Goal: Task Accomplishment & Management: Manage account settings

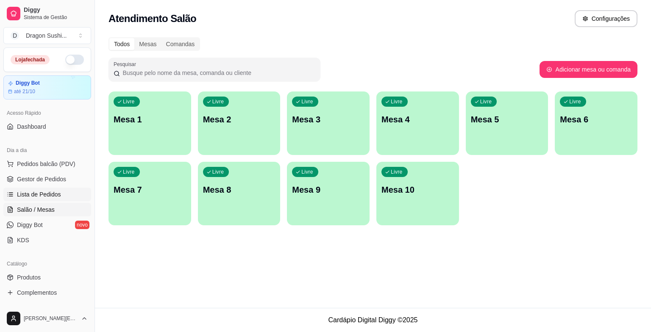
click at [71, 194] on link "Lista de Pedidos" at bounding box center [47, 195] width 88 height 14
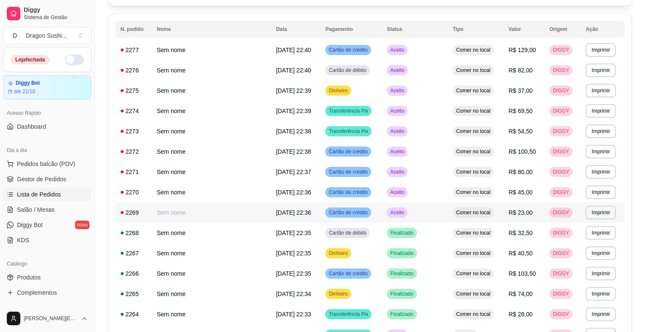
scroll to position [85, 0]
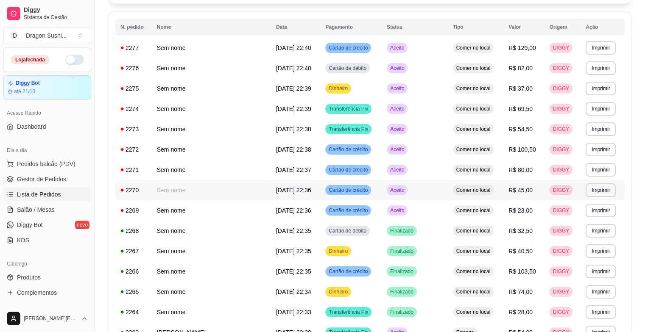
click at [407, 195] on td "Aceito" at bounding box center [415, 190] width 66 height 20
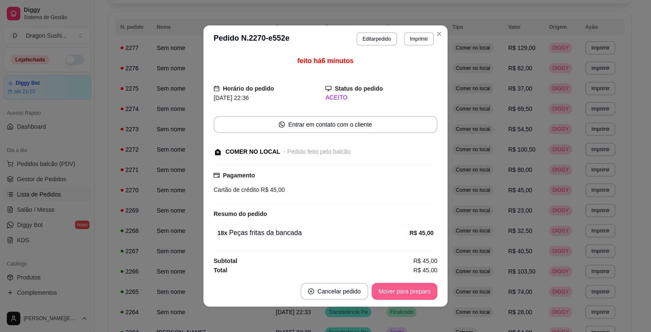
click at [388, 284] on button "Mover para preparo" at bounding box center [405, 291] width 66 height 17
click at [388, 284] on button "Mover para retirada disponível" at bounding box center [391, 291] width 94 height 17
click at [388, 284] on div "Mover para retirada disponível" at bounding box center [391, 291] width 94 height 17
click at [388, 284] on button "Mover para finalizado" at bounding box center [402, 291] width 70 height 17
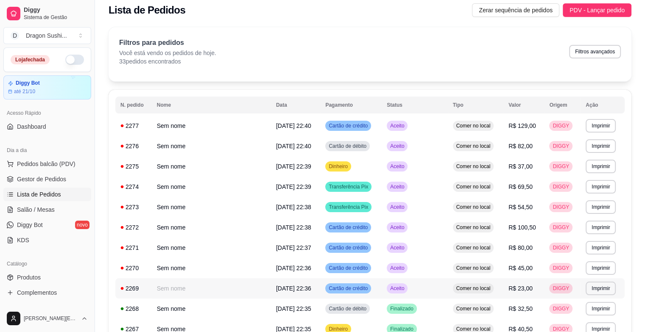
scroll to position [0, 0]
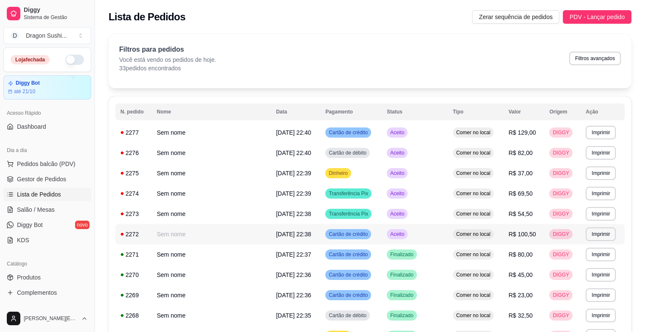
click at [406, 231] on span "Aceito" at bounding box center [396, 234] width 17 height 7
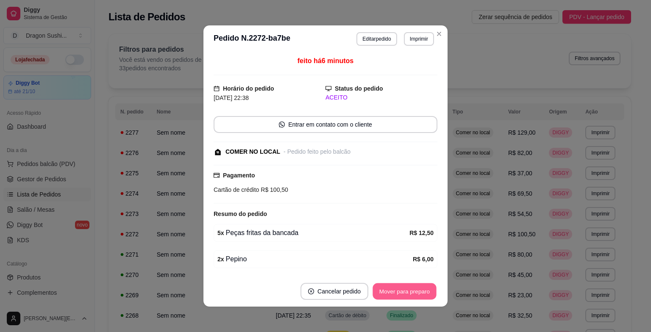
click at [419, 291] on button "Mover para preparo" at bounding box center [405, 292] width 64 height 17
click at [419, 291] on button "Mover para retirada disponível" at bounding box center [391, 291] width 94 height 17
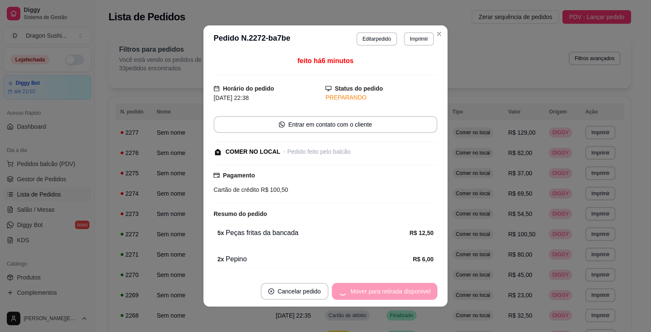
click at [419, 291] on div "Mover para retirada disponível" at bounding box center [385, 291] width 106 height 17
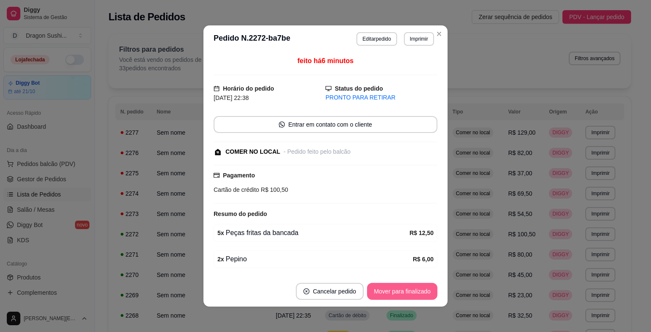
click at [421, 287] on button "Mover para finalizado" at bounding box center [402, 291] width 70 height 17
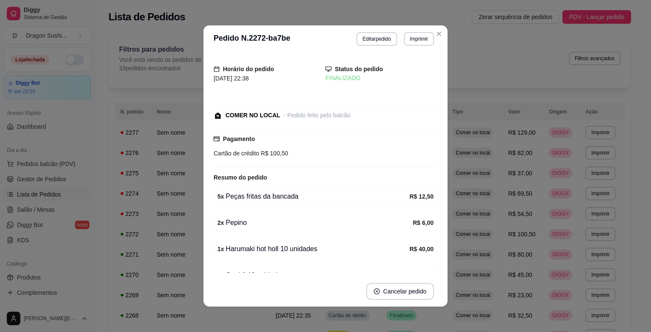
click at [503, 217] on td "Comer no local" at bounding box center [476, 214] width 56 height 20
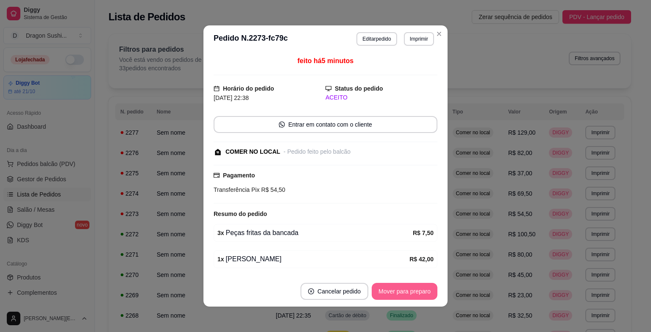
click at [411, 294] on button "Mover para preparo" at bounding box center [405, 291] width 66 height 17
click at [420, 286] on button "Mover para retirada disponível" at bounding box center [391, 291] width 94 height 17
click at [420, 286] on button "Mover para finalizado" at bounding box center [402, 291] width 70 height 17
click at [420, 286] on div "Mover para finalizado" at bounding box center [402, 291] width 70 height 17
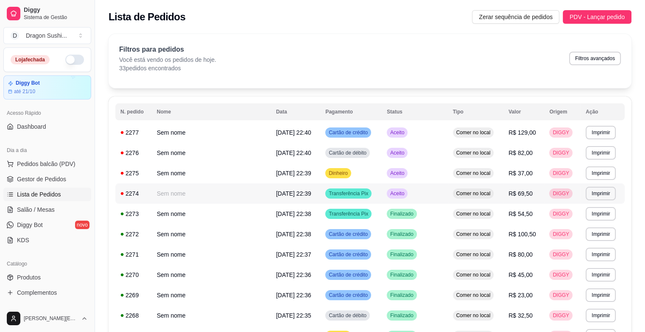
click at [402, 197] on div "Aceito" at bounding box center [397, 194] width 21 height 10
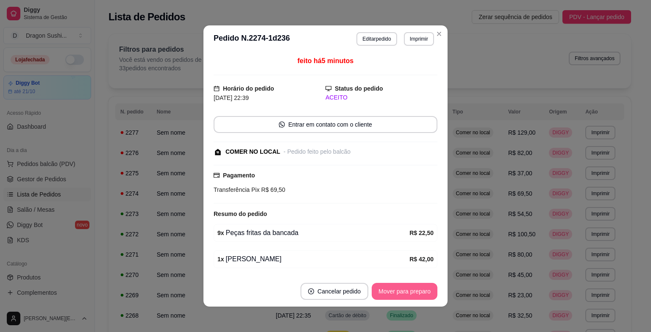
click at [420, 290] on button "Mover para preparo" at bounding box center [405, 291] width 66 height 17
click at [420, 290] on button "Mover para retirada disponível" at bounding box center [391, 291] width 94 height 17
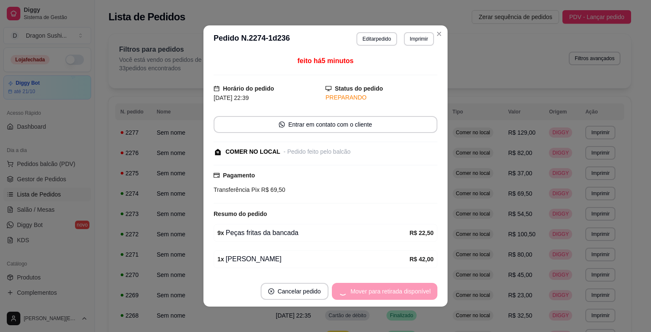
click at [420, 290] on div "Mover para retirada disponível" at bounding box center [385, 291] width 106 height 17
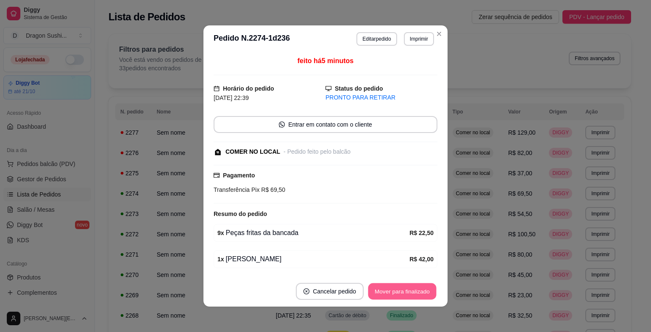
click at [420, 290] on button "Mover para finalizado" at bounding box center [402, 292] width 68 height 17
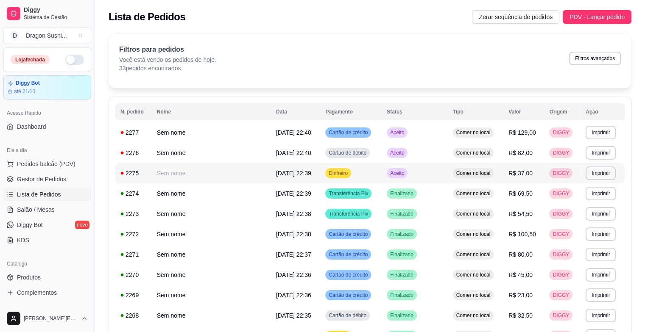
click at [405, 167] on td "Aceito" at bounding box center [415, 173] width 66 height 20
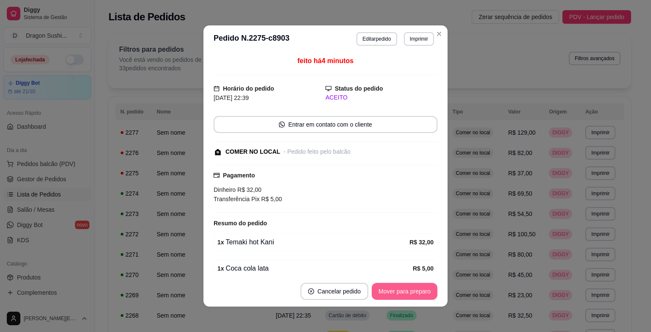
click at [429, 295] on button "Mover para preparo" at bounding box center [405, 291] width 66 height 17
click at [427, 292] on button "Mover para retirada disponível" at bounding box center [391, 291] width 94 height 17
click at [427, 292] on button "Mover para finalizado" at bounding box center [402, 291] width 70 height 17
click at [427, 292] on div "Mover para finalizado" at bounding box center [402, 291] width 70 height 17
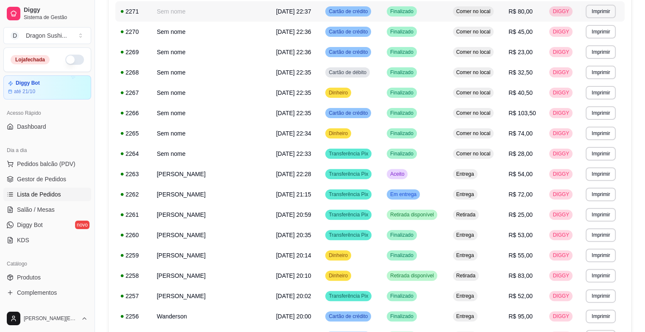
scroll to position [254, 0]
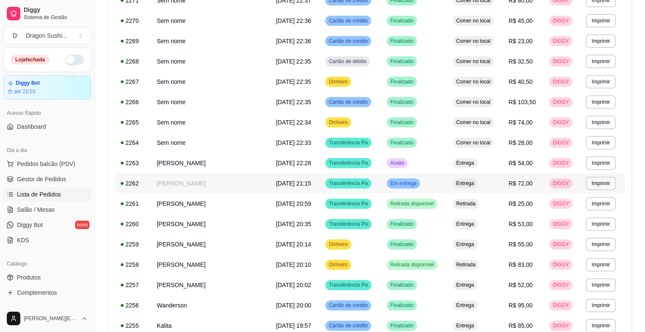
click at [413, 189] on td "Em entrega" at bounding box center [415, 183] width 66 height 20
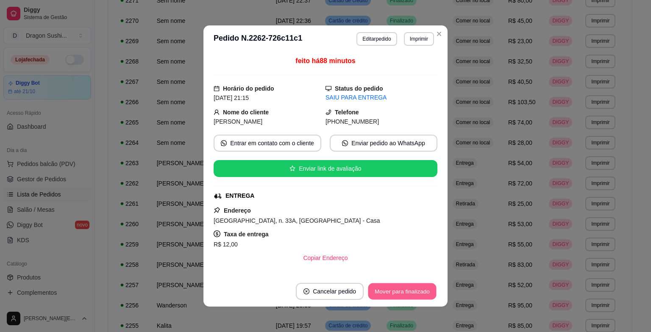
click at [417, 284] on button "Mover para finalizado" at bounding box center [402, 292] width 68 height 17
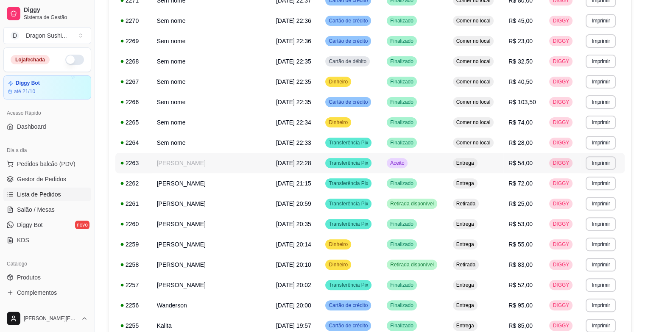
click at [414, 170] on td "Aceito" at bounding box center [415, 163] width 66 height 20
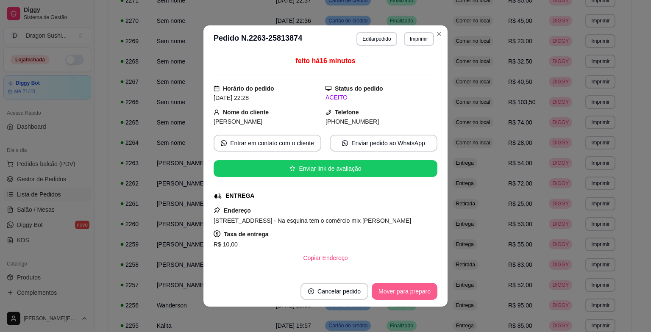
click at [409, 289] on button "Mover para preparo" at bounding box center [405, 291] width 66 height 17
click at [409, 288] on button "Mover para entrega" at bounding box center [405, 292] width 64 height 17
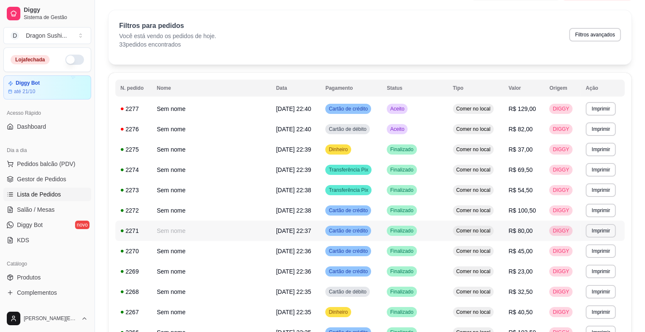
scroll to position [0, 0]
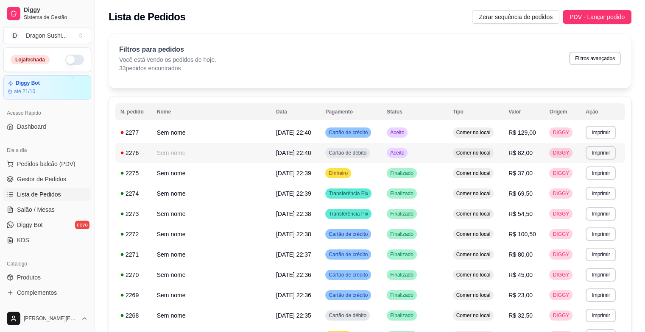
click at [422, 152] on td "Aceito" at bounding box center [415, 153] width 66 height 20
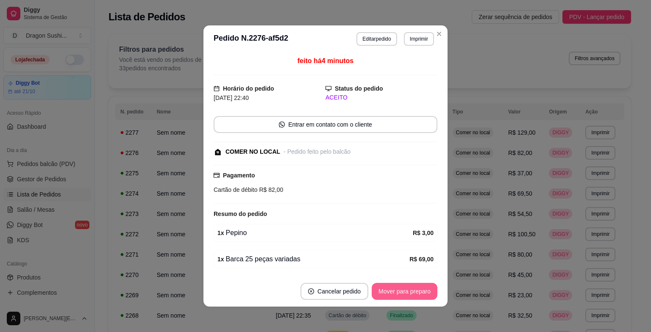
click at [416, 290] on button "Mover para preparo" at bounding box center [405, 291] width 66 height 17
click at [416, 290] on button "Mover para retirada disponível" at bounding box center [390, 292] width 91 height 17
click at [416, 290] on button "Mover para finalizado" at bounding box center [402, 292] width 68 height 17
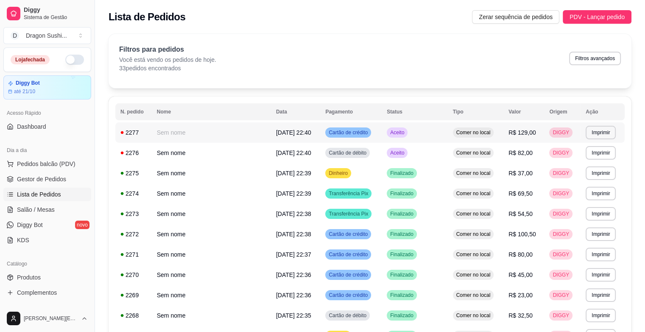
click at [414, 139] on td "Aceito" at bounding box center [415, 133] width 66 height 20
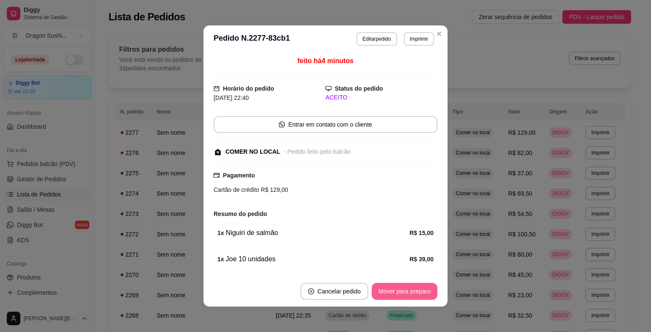
click at [414, 290] on button "Mover para preparo" at bounding box center [405, 291] width 66 height 17
click at [414, 290] on button "Mover para retirada disponível" at bounding box center [391, 291] width 94 height 17
click at [414, 290] on button "Mover para finalizado" at bounding box center [402, 291] width 70 height 17
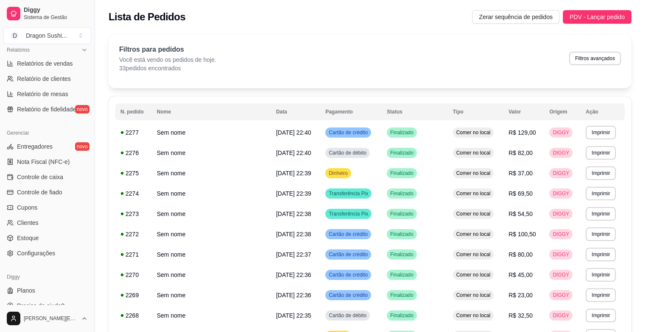
scroll to position [277, 0]
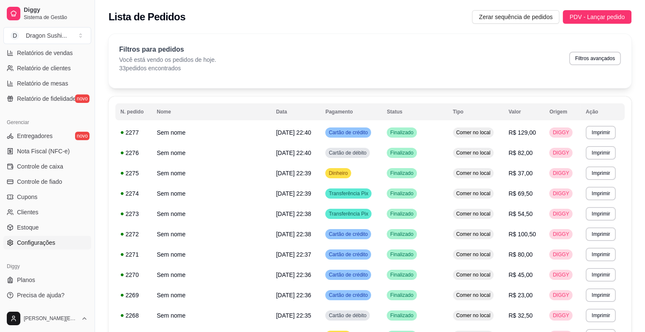
click at [28, 240] on span "Configurações" at bounding box center [36, 243] width 38 height 8
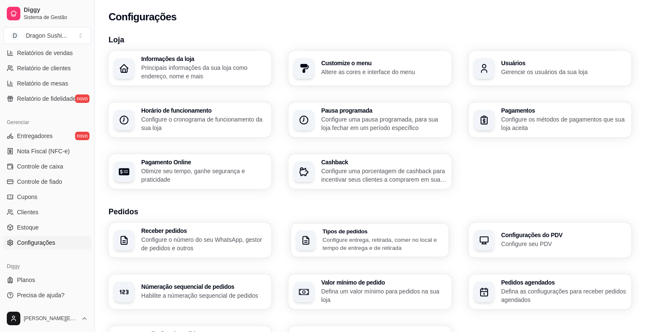
click at [387, 241] on p "Configure entrega, retirada, comer no local e tempo de entrega e de retirada" at bounding box center [383, 244] width 121 height 17
click at [48, 174] on ul "Entregadores novo Nota Fiscal (NFC-e) Controle de caixa Controle de fiado Cupon…" at bounding box center [47, 189] width 88 height 120
click at [50, 167] on span "Controle de caixa" at bounding box center [40, 166] width 46 height 8
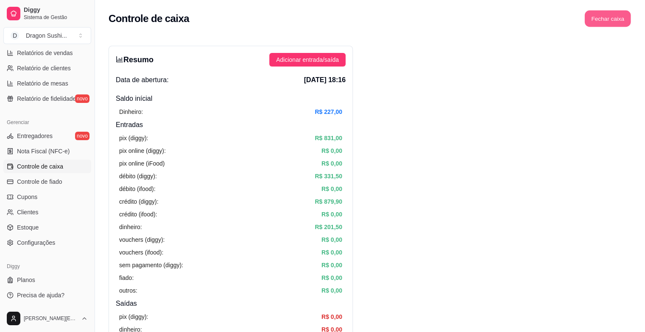
click at [616, 11] on button "Fechar caixa" at bounding box center [608, 19] width 46 height 17
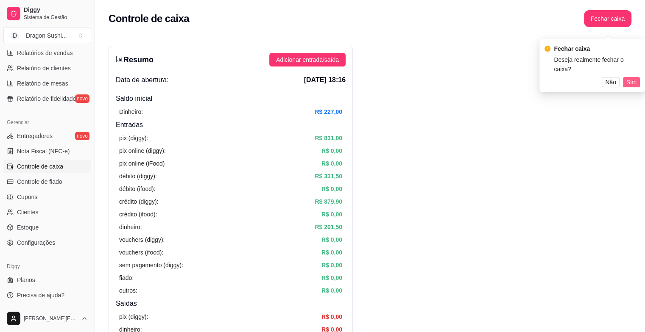
click at [630, 78] on span "Sim" at bounding box center [631, 82] width 10 height 9
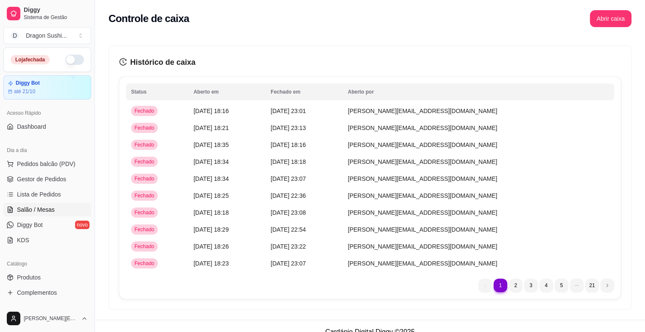
click at [42, 204] on link "Salão / Mesas" at bounding box center [47, 210] width 88 height 14
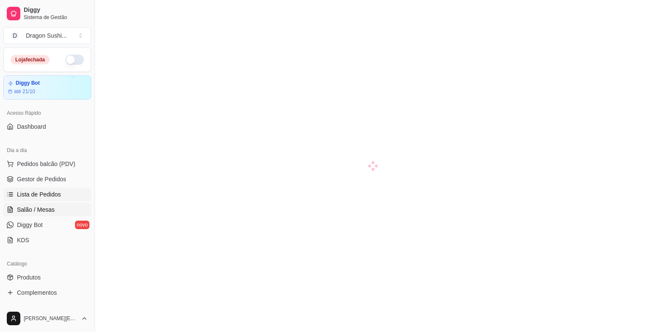
click at [40, 197] on span "Lista de Pedidos" at bounding box center [39, 194] width 44 height 8
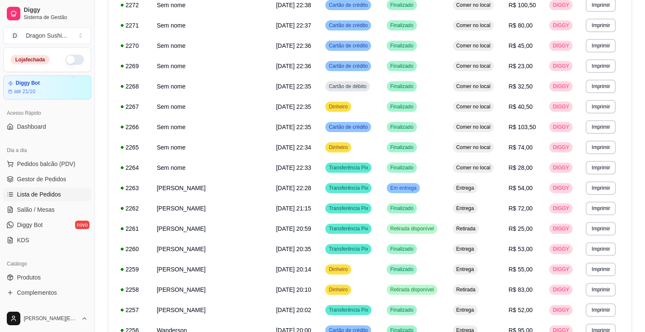
scroll to position [254, 0]
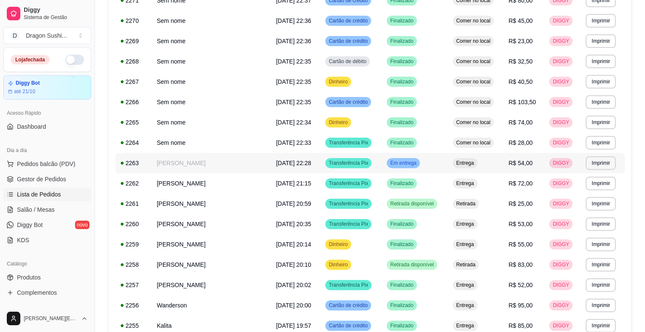
click at [400, 167] on div "Em entrega" at bounding box center [403, 163] width 33 height 10
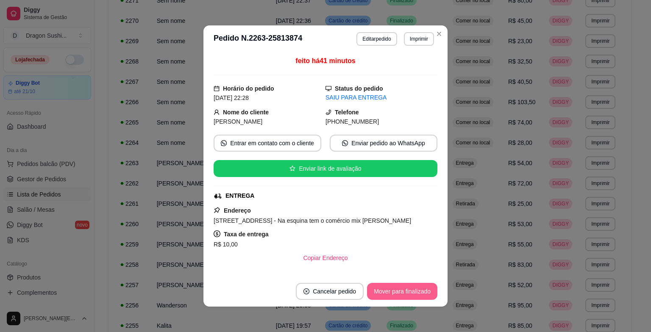
click at [424, 295] on button "Mover para finalizado" at bounding box center [402, 291] width 70 height 17
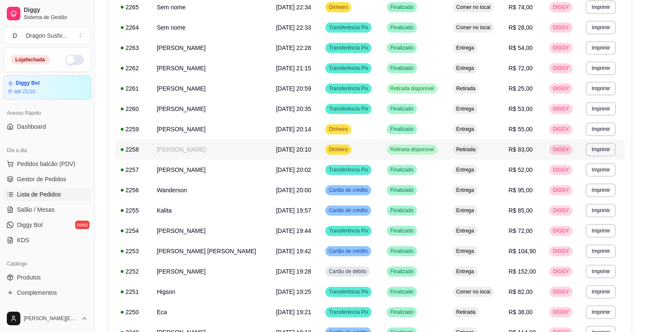
scroll to position [382, 0]
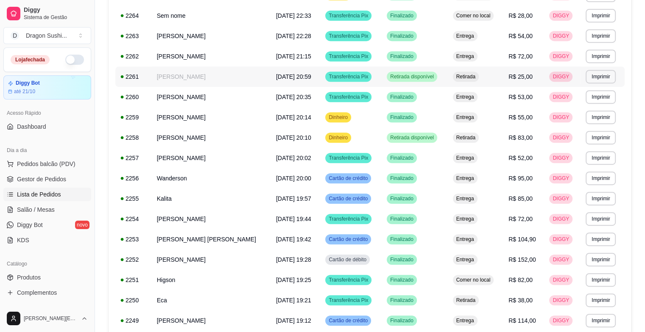
click at [435, 82] on td "Retirada disponível" at bounding box center [415, 77] width 66 height 20
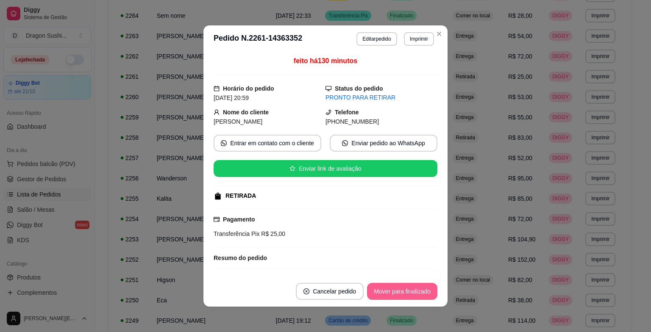
click at [395, 298] on button "Mover para finalizado" at bounding box center [402, 291] width 70 height 17
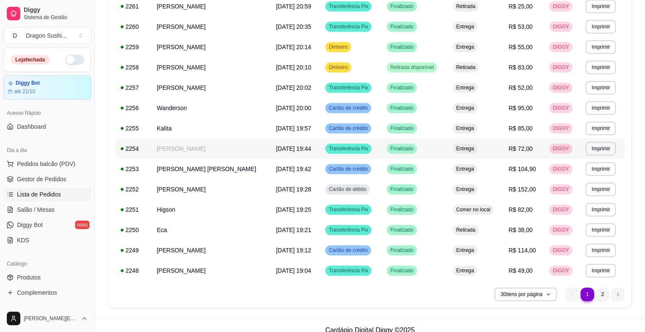
scroll to position [462, 0]
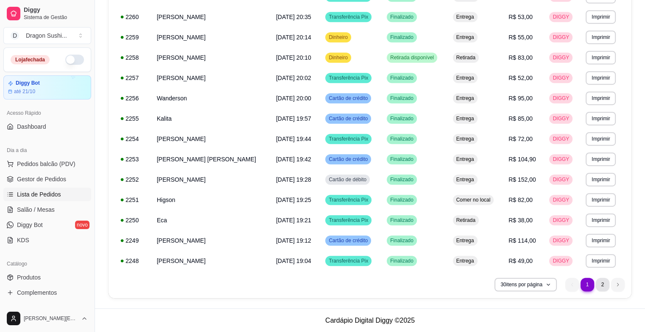
click at [603, 282] on li "2" at bounding box center [603, 285] width 14 height 14
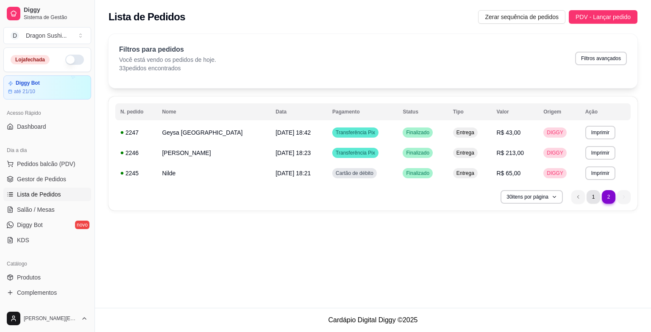
click at [590, 198] on li "1" at bounding box center [594, 197] width 14 height 14
